Goal: Task Accomplishment & Management: Manage account settings

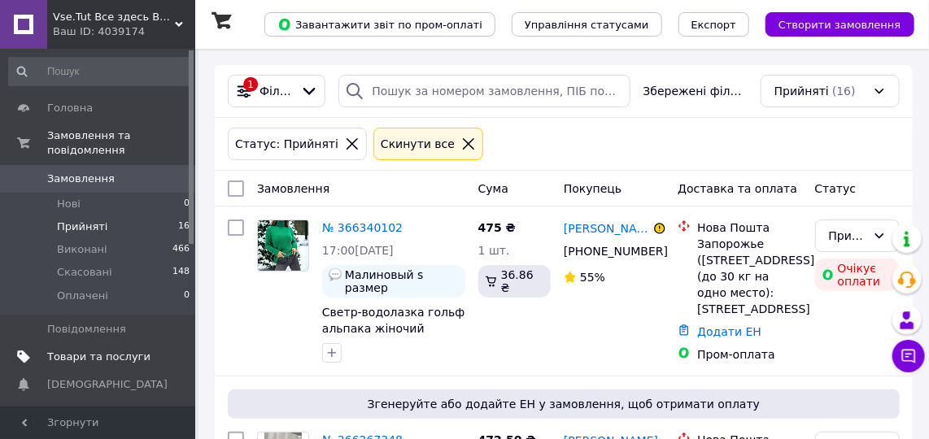
click at [73, 350] on span "Товари та послуги" at bounding box center [98, 357] width 103 height 15
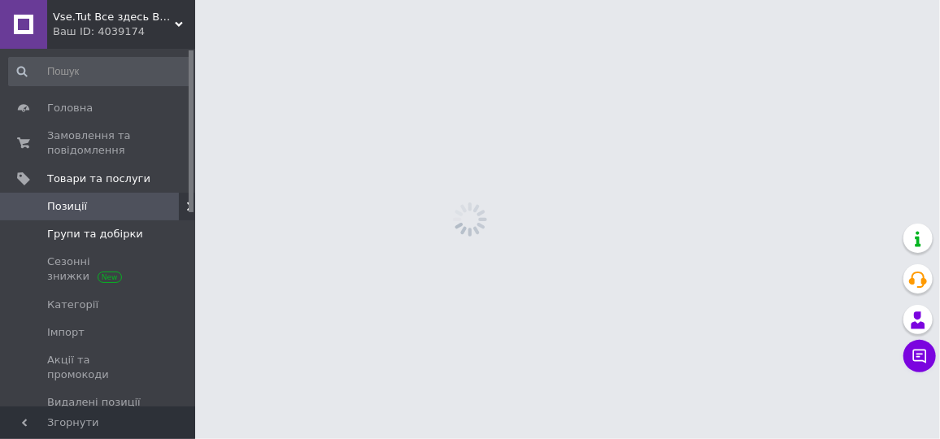
click at [94, 234] on span "Групи та добірки" at bounding box center [95, 234] width 96 height 15
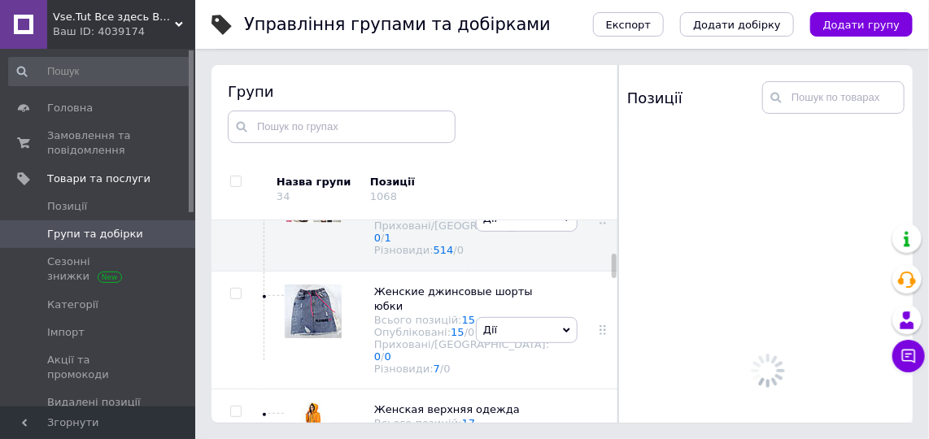
scroll to position [868, 0]
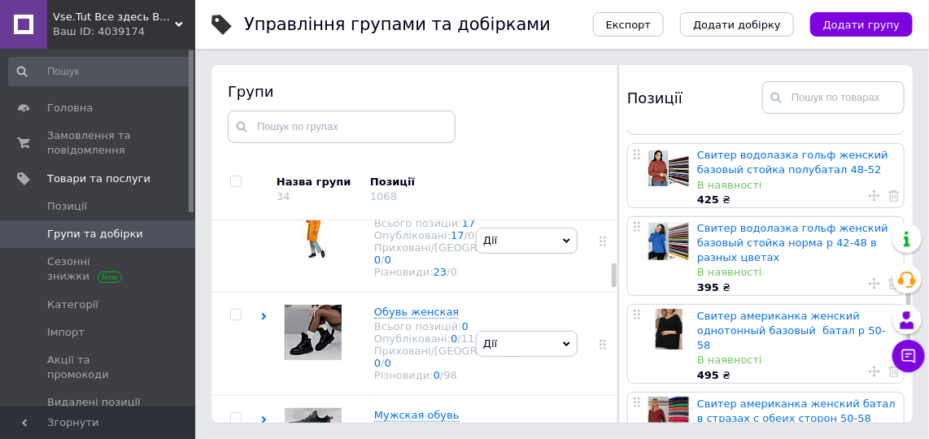
scroll to position [946, 0]
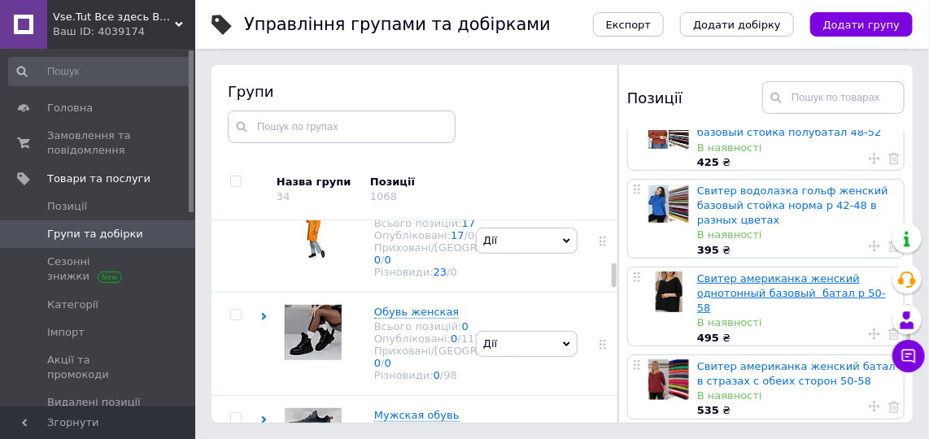
click at [731, 272] on link "Свитер американка женский однотонный базовый батал р 50-58" at bounding box center [791, 292] width 189 height 41
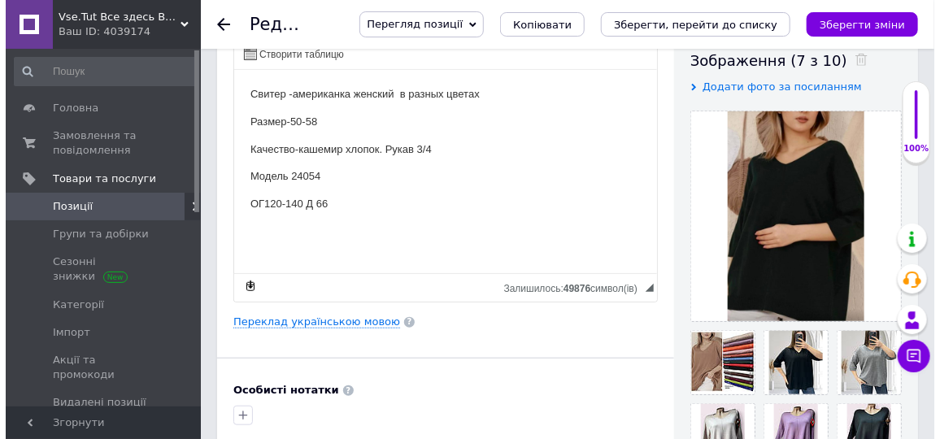
scroll to position [295, 0]
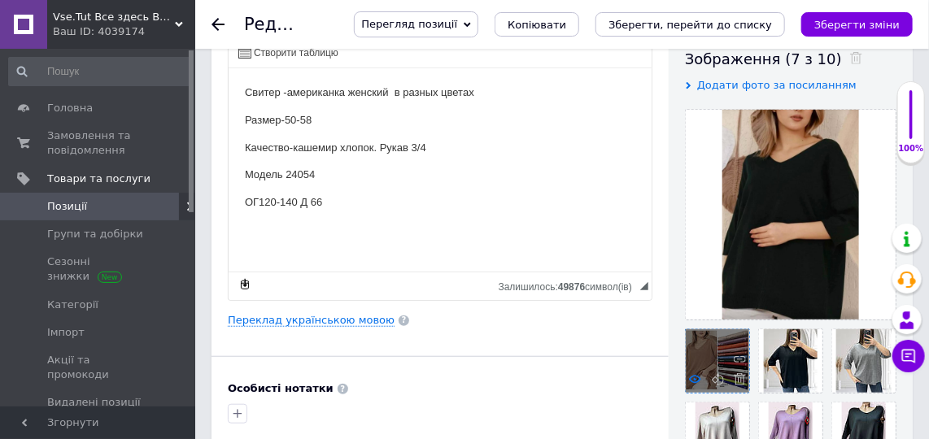
click at [695, 375] on use at bounding box center [695, 379] width 12 height 8
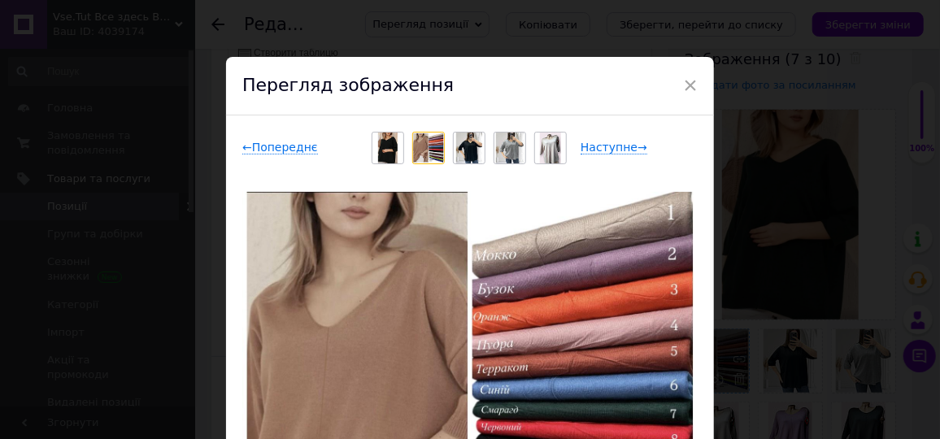
click at [695, 375] on img at bounding box center [469, 408] width 455 height 433
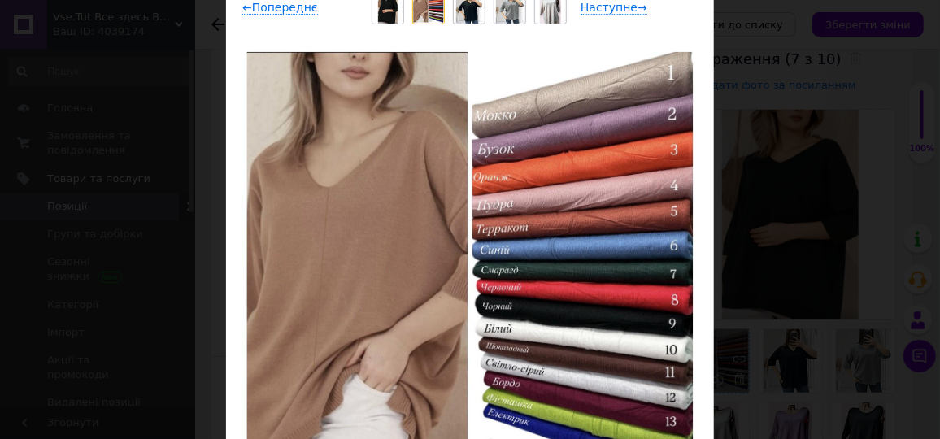
scroll to position [147, 0]
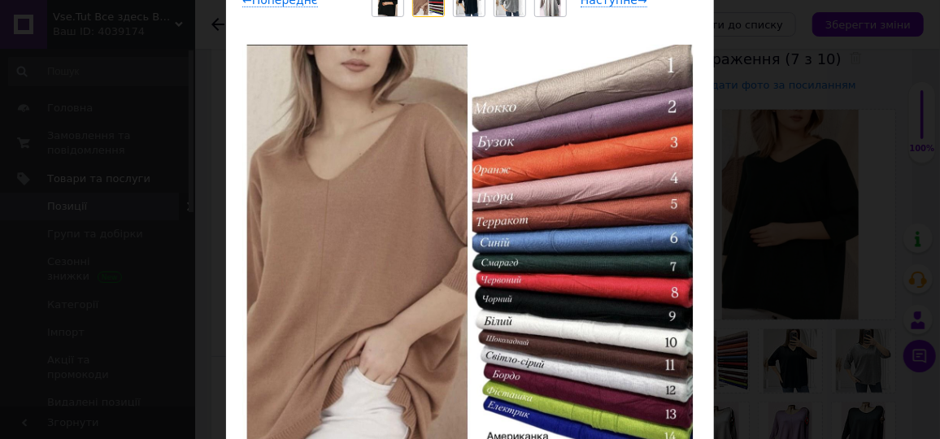
click at [693, 302] on img at bounding box center [469, 261] width 455 height 433
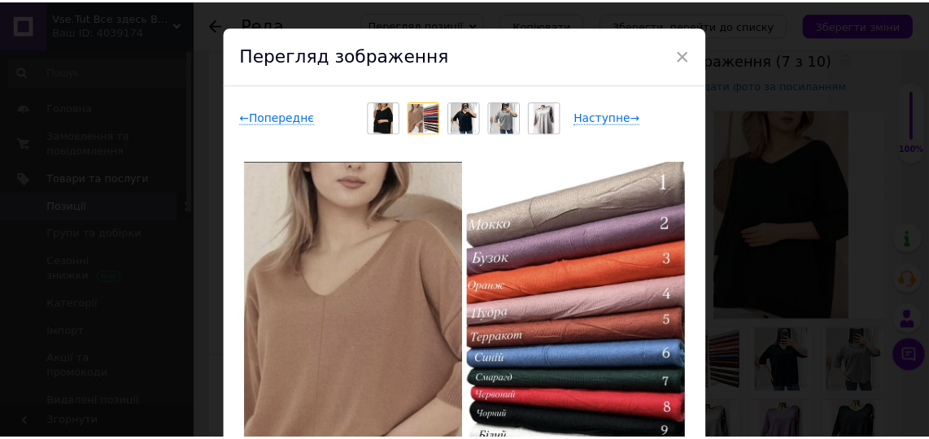
scroll to position [29, 0]
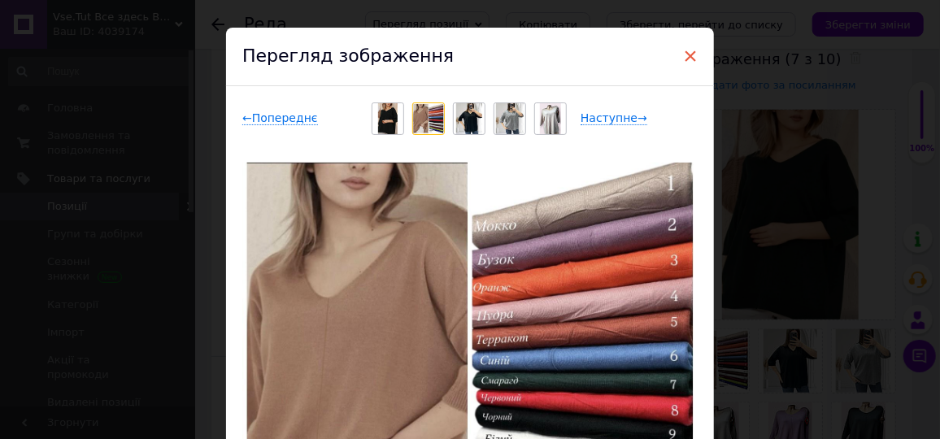
click at [692, 59] on span "×" at bounding box center [690, 56] width 15 height 28
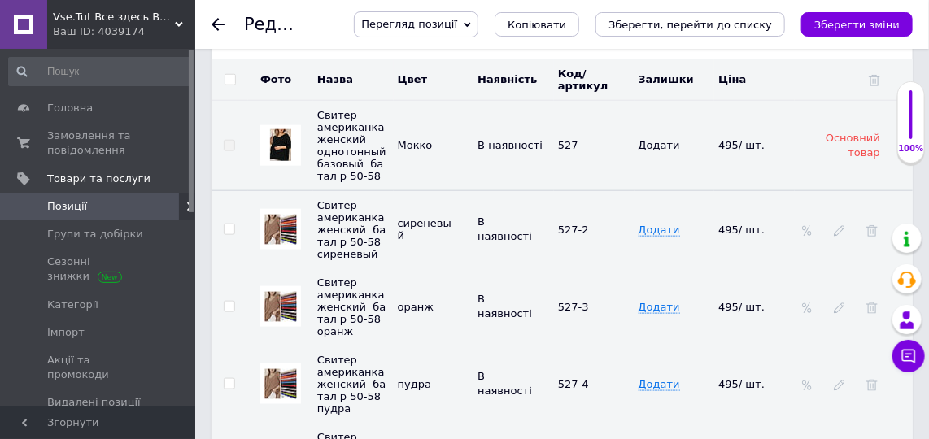
scroll to position [2749, 0]
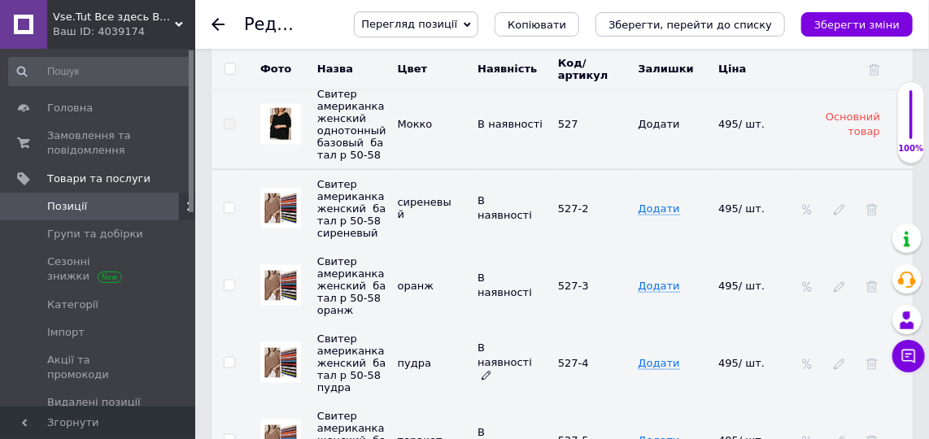
click at [488, 372] on use at bounding box center [485, 376] width 9 height 9
click at [494, 412] on li "Немає в наявності" at bounding box center [510, 430] width 78 height 37
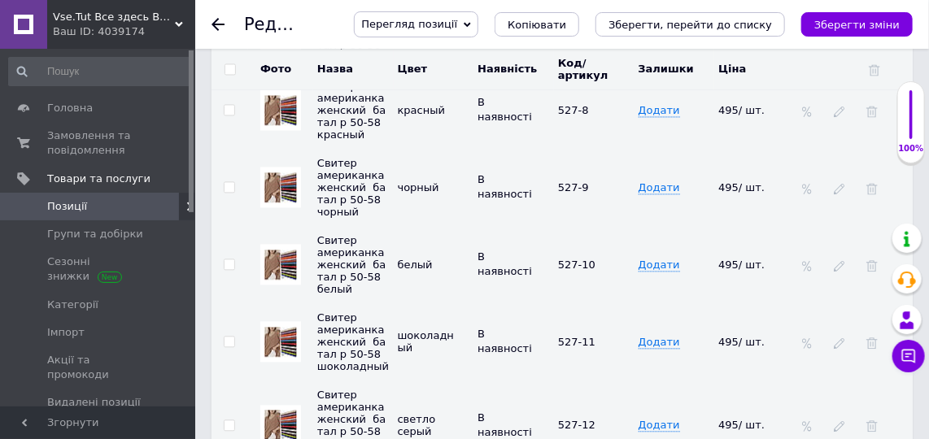
scroll to position [3341, 0]
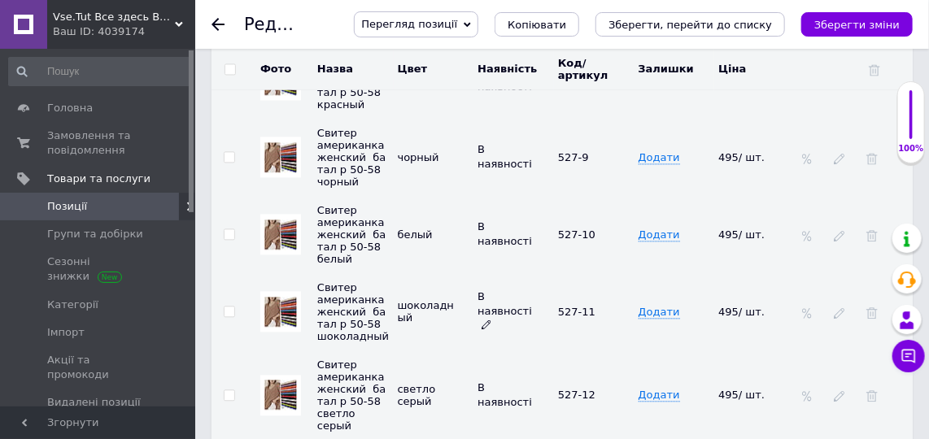
click at [486, 320] on icon at bounding box center [486, 325] width 10 height 10
click at [493, 361] on li "Немає в наявності" at bounding box center [510, 379] width 78 height 37
click at [864, 26] on icon "Зберегти зміни" at bounding box center [856, 25] width 85 height 12
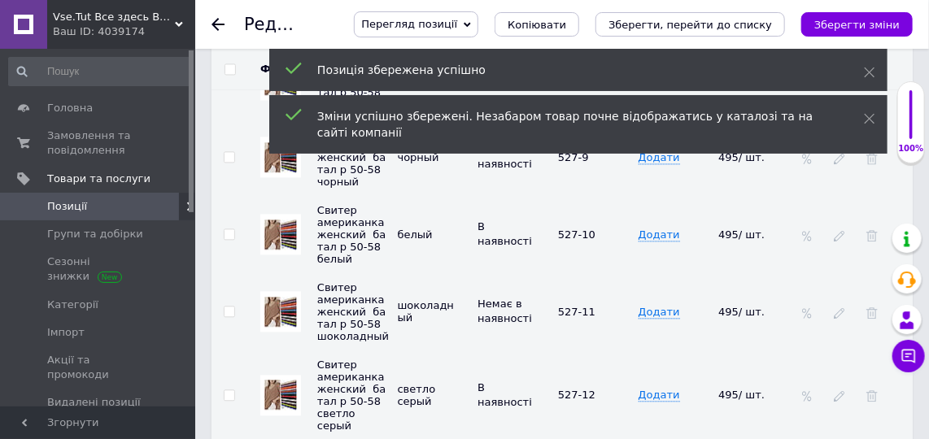
click at [753, 236] on td "495/ шт." at bounding box center [754, 234] width 80 height 77
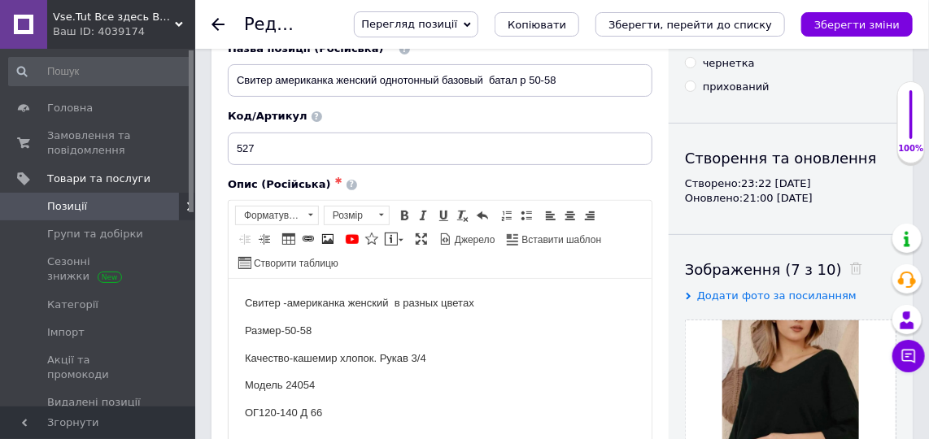
scroll to position [89, 0]
